Goal: Find specific page/section: Find specific page/section

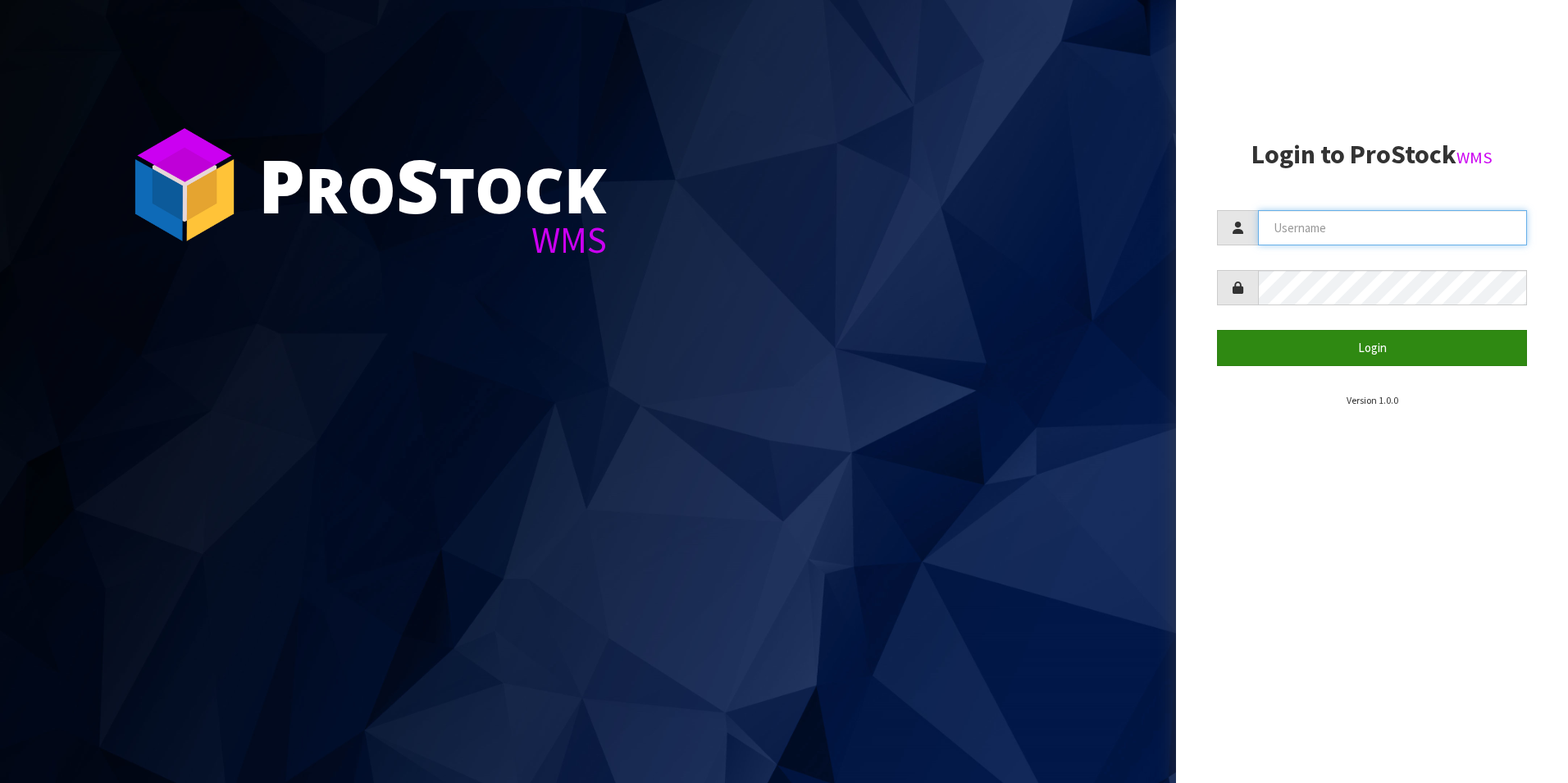
type input "aquacooler"
click at [1376, 351] on button "Login" at bounding box center [1373, 347] width 310 height 35
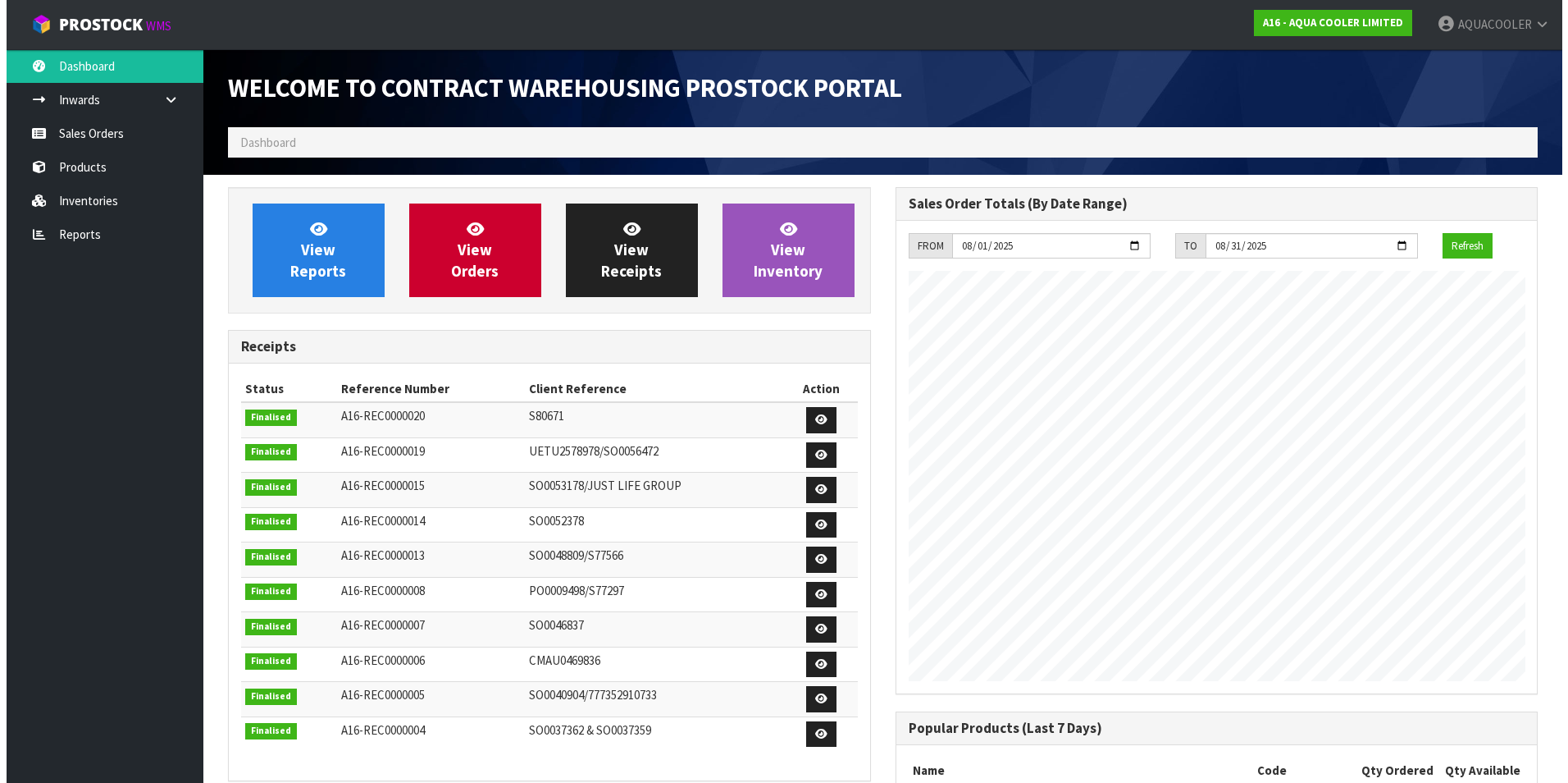
scroll to position [697, 666]
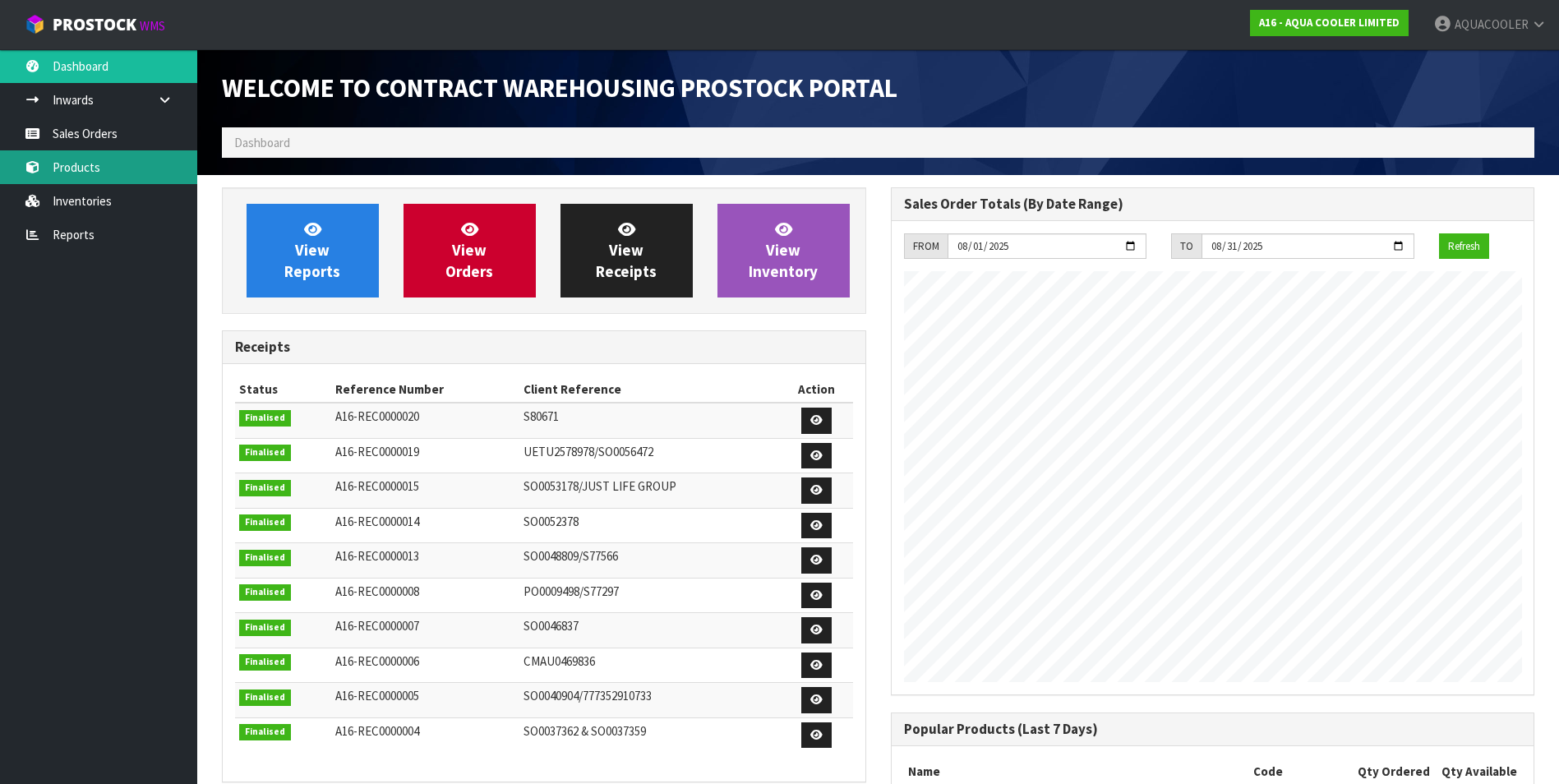
click at [64, 164] on link "Products" at bounding box center [98, 167] width 198 height 33
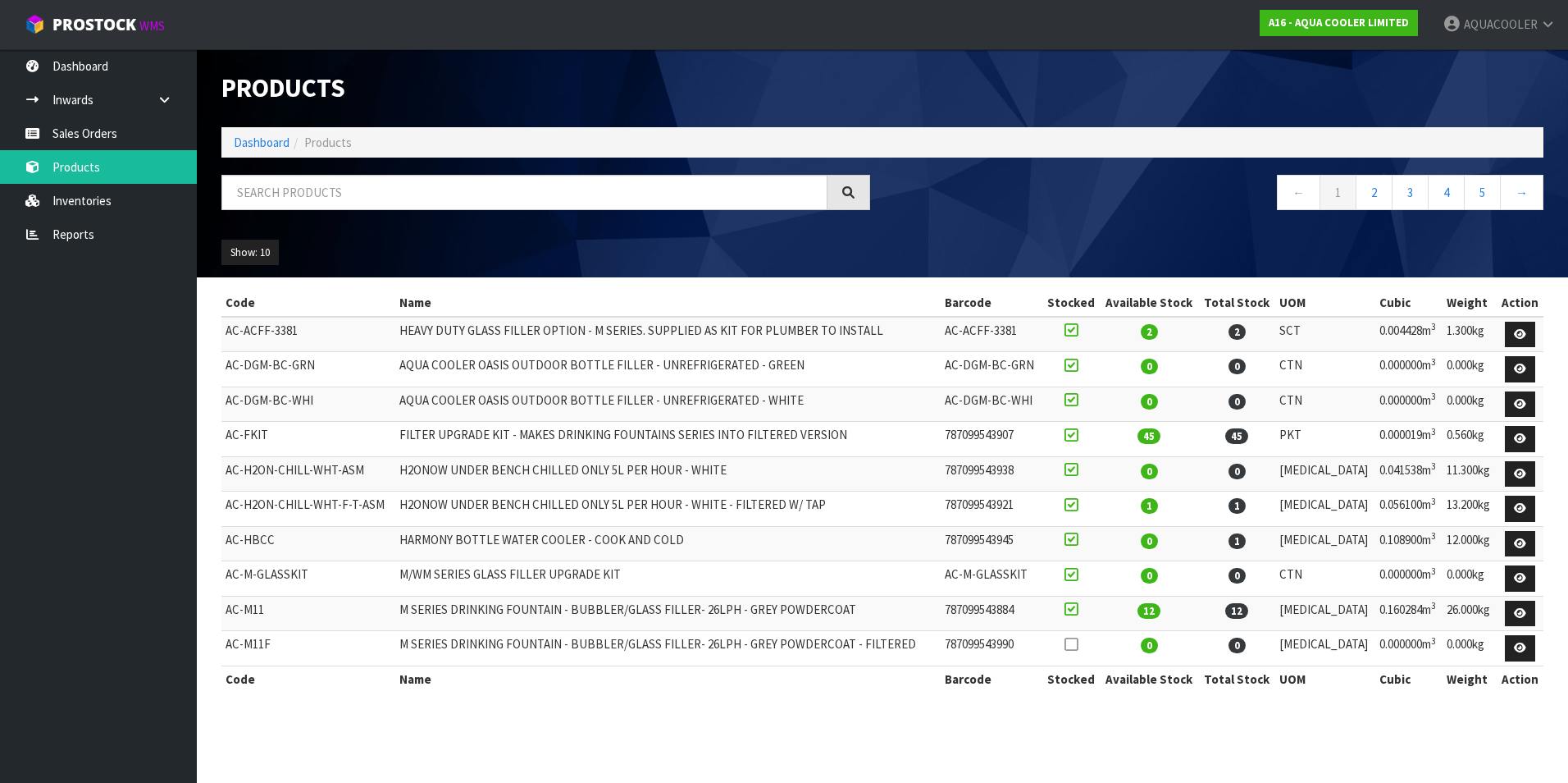
click at [358, 142] on ol "Dashboard Products" at bounding box center [883, 142] width 1322 height 31
click at [336, 196] on input "text" at bounding box center [524, 192] width 606 height 35
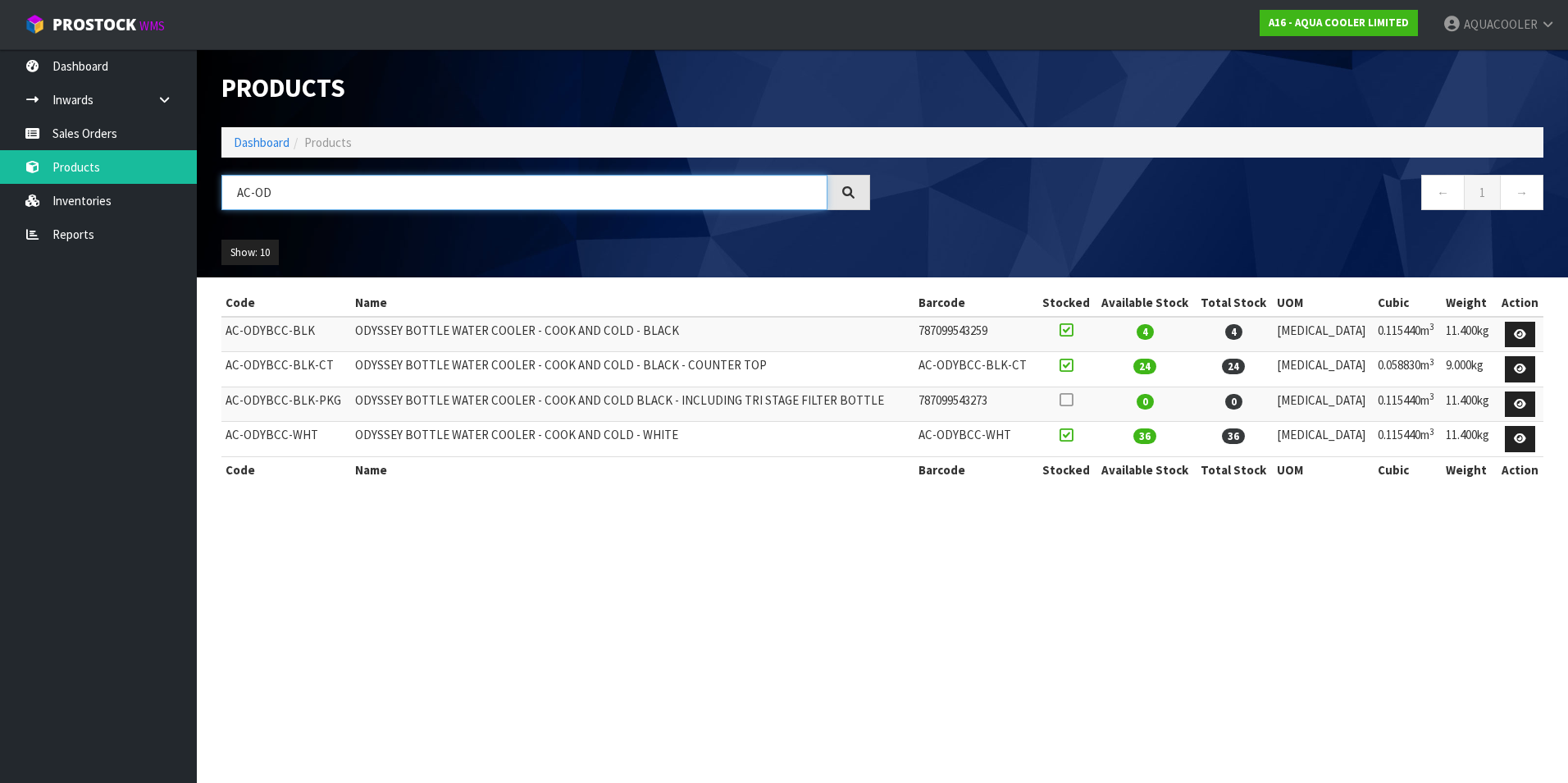
type input "AC-OD"
